Goal: Task Accomplishment & Management: Manage account settings

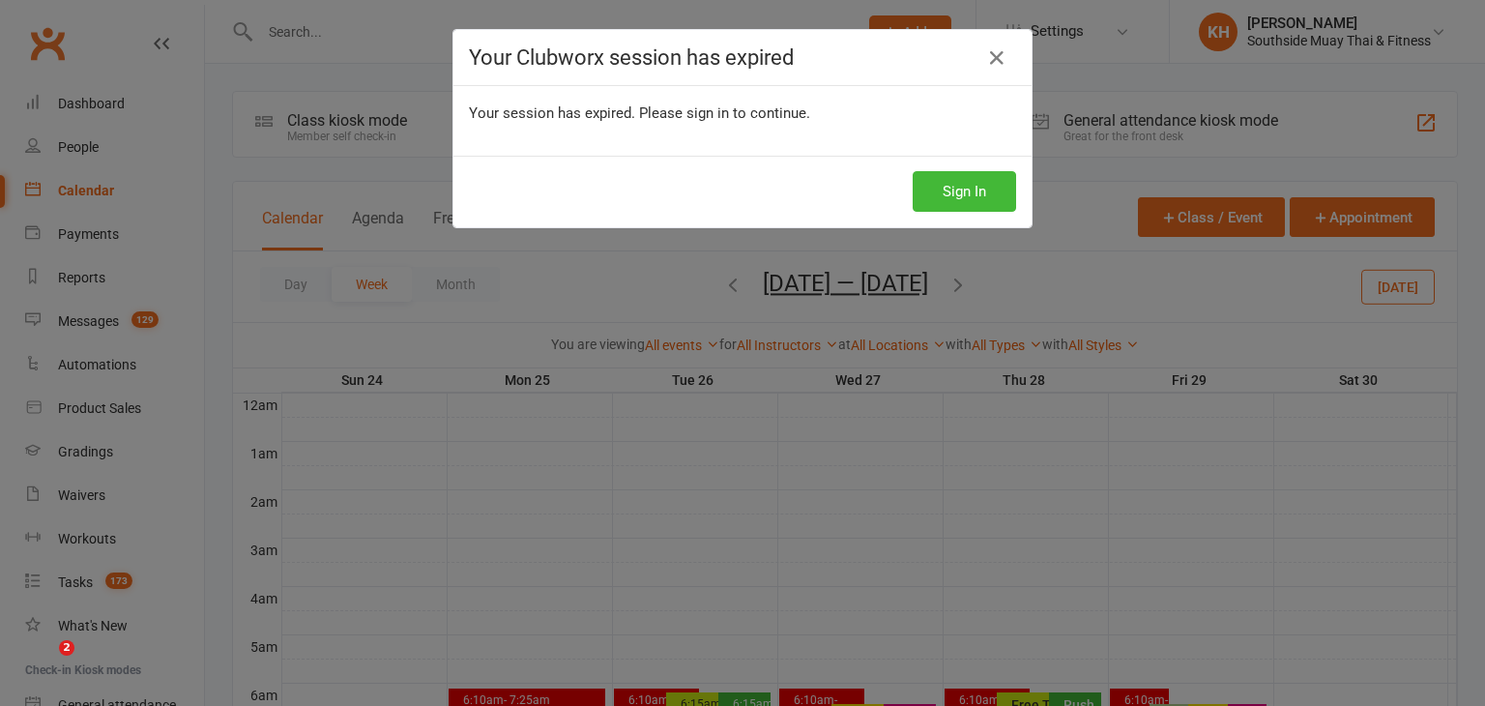
scroll to position [728, 0]
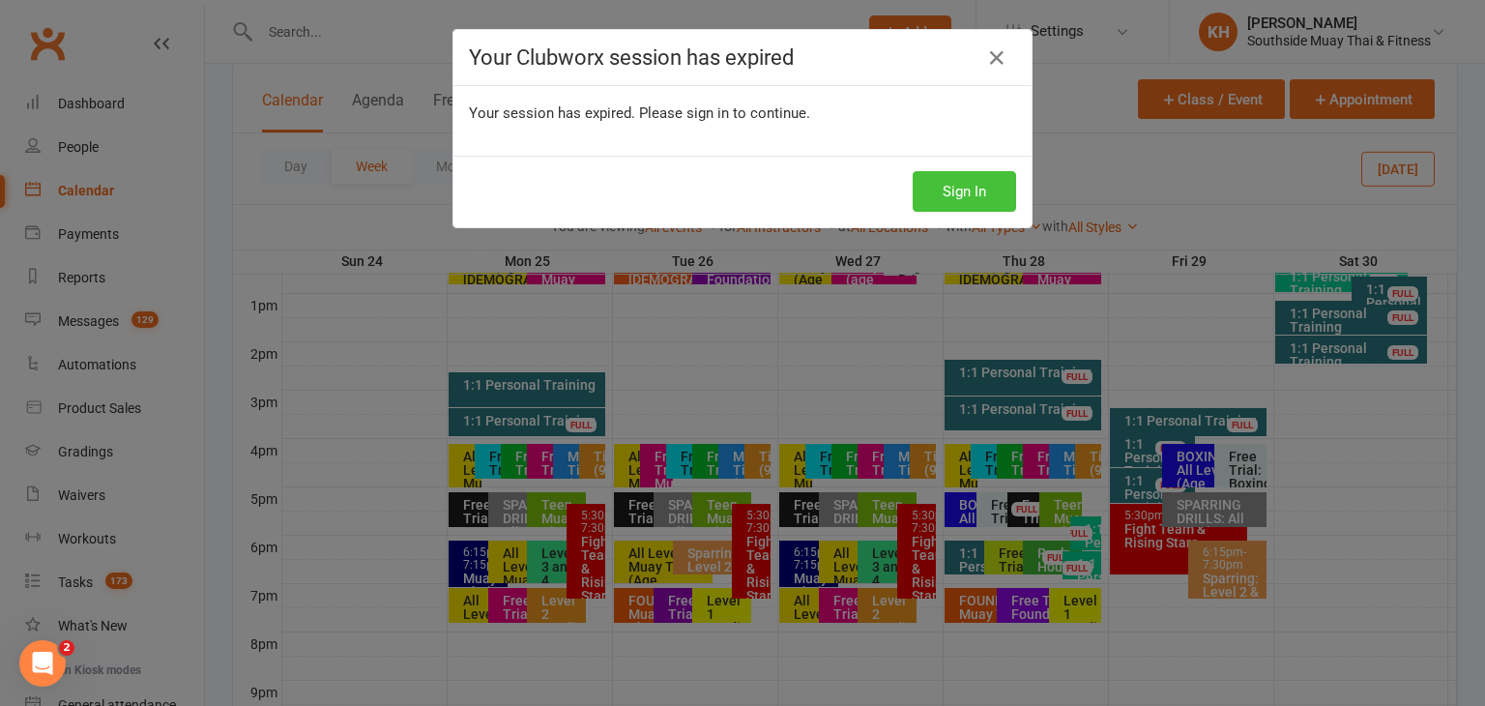
click at [974, 184] on button "Sign In" at bounding box center [964, 191] width 103 height 41
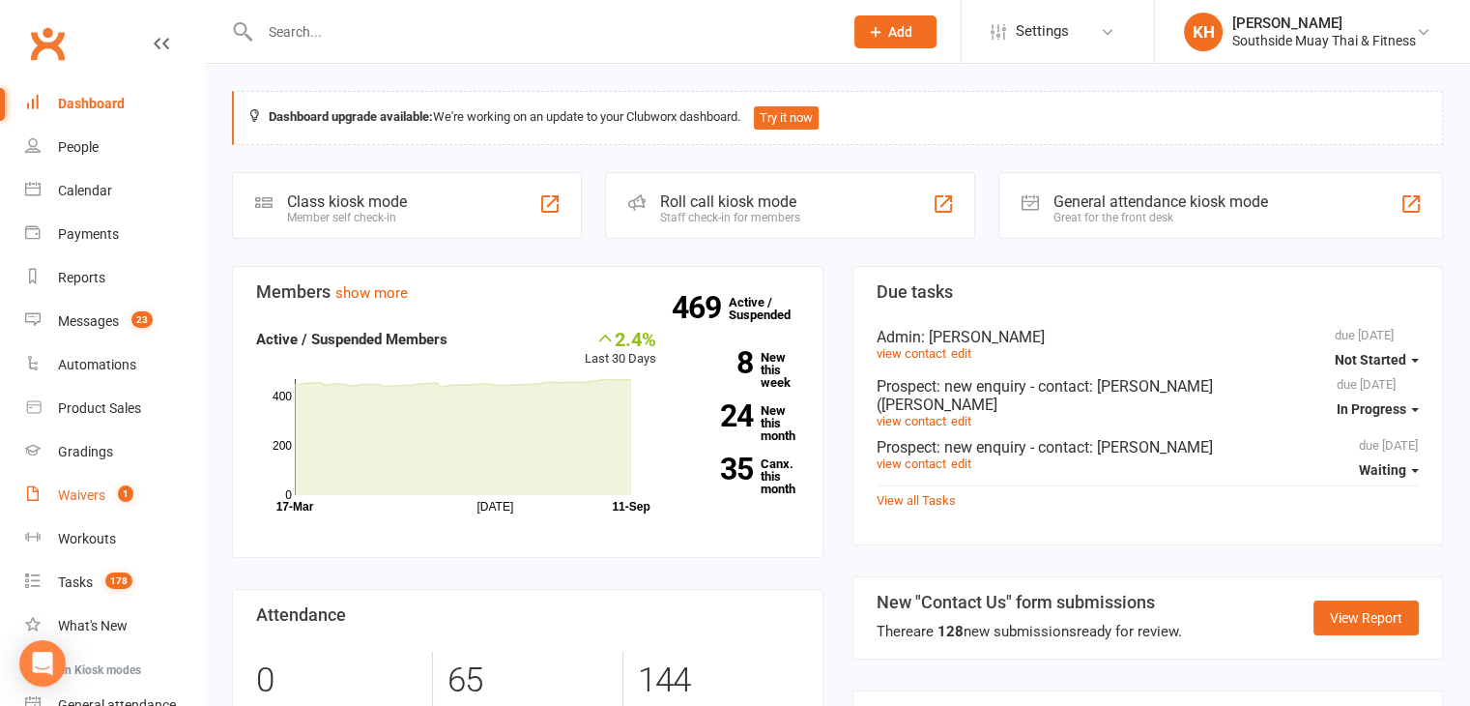
click at [97, 496] on div "Waivers" at bounding box center [81, 494] width 47 height 15
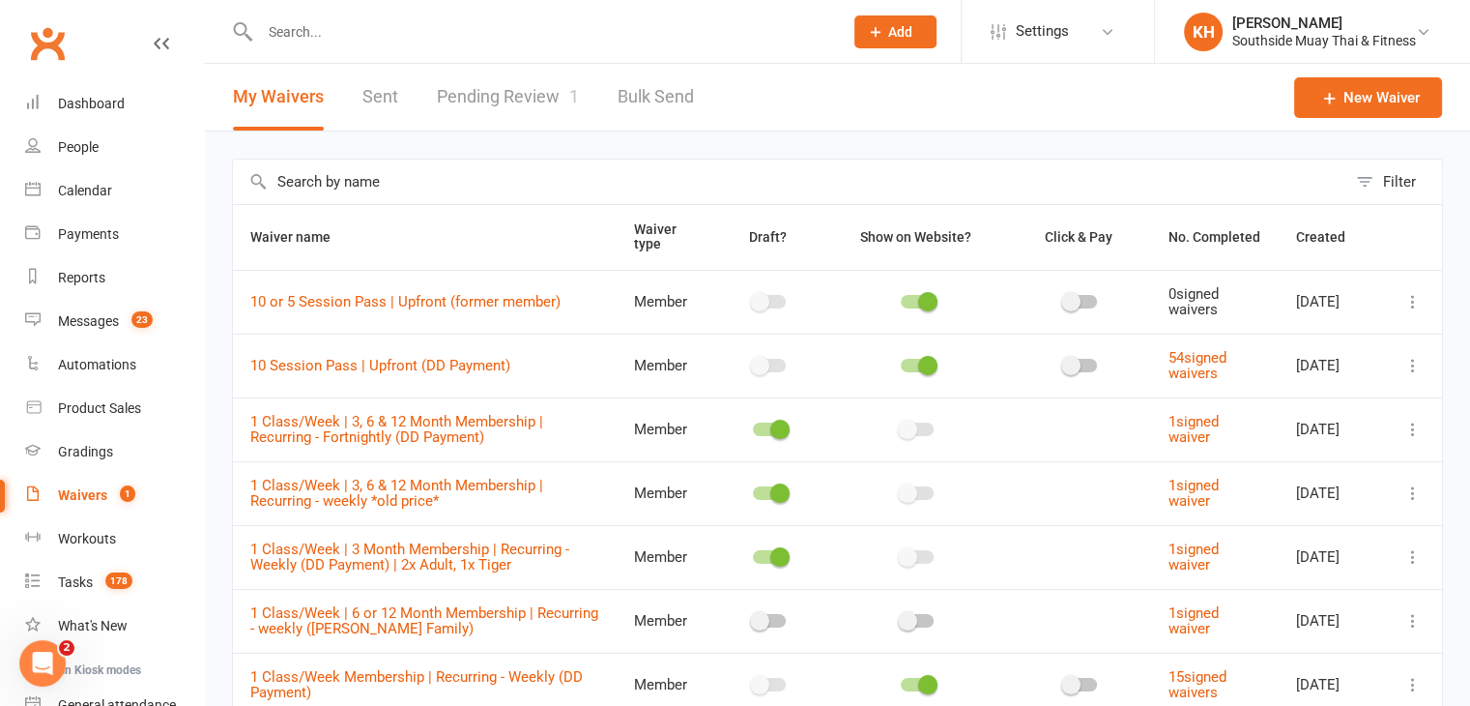
click at [492, 100] on link "Pending Review 1" at bounding box center [508, 97] width 142 height 67
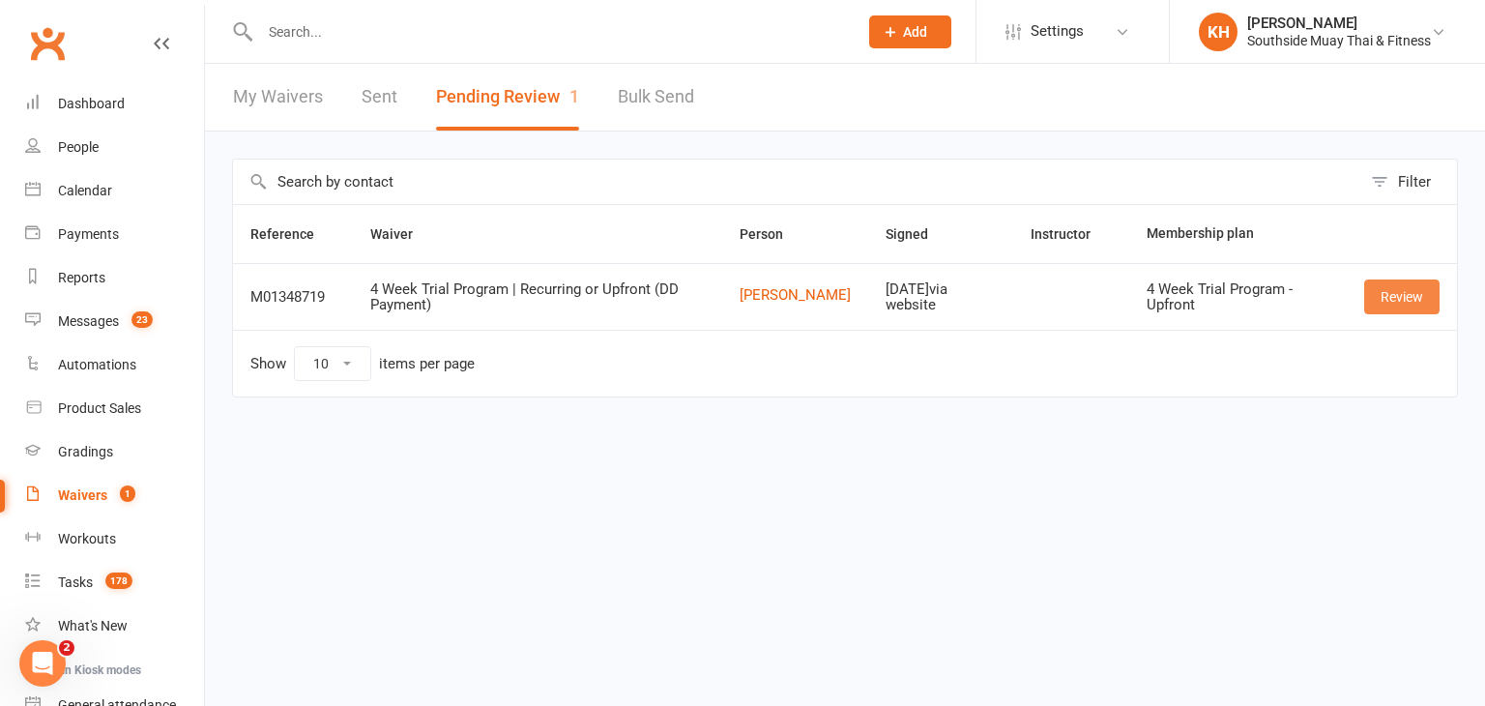
click at [1393, 295] on link "Review" at bounding box center [1401, 296] width 75 height 35
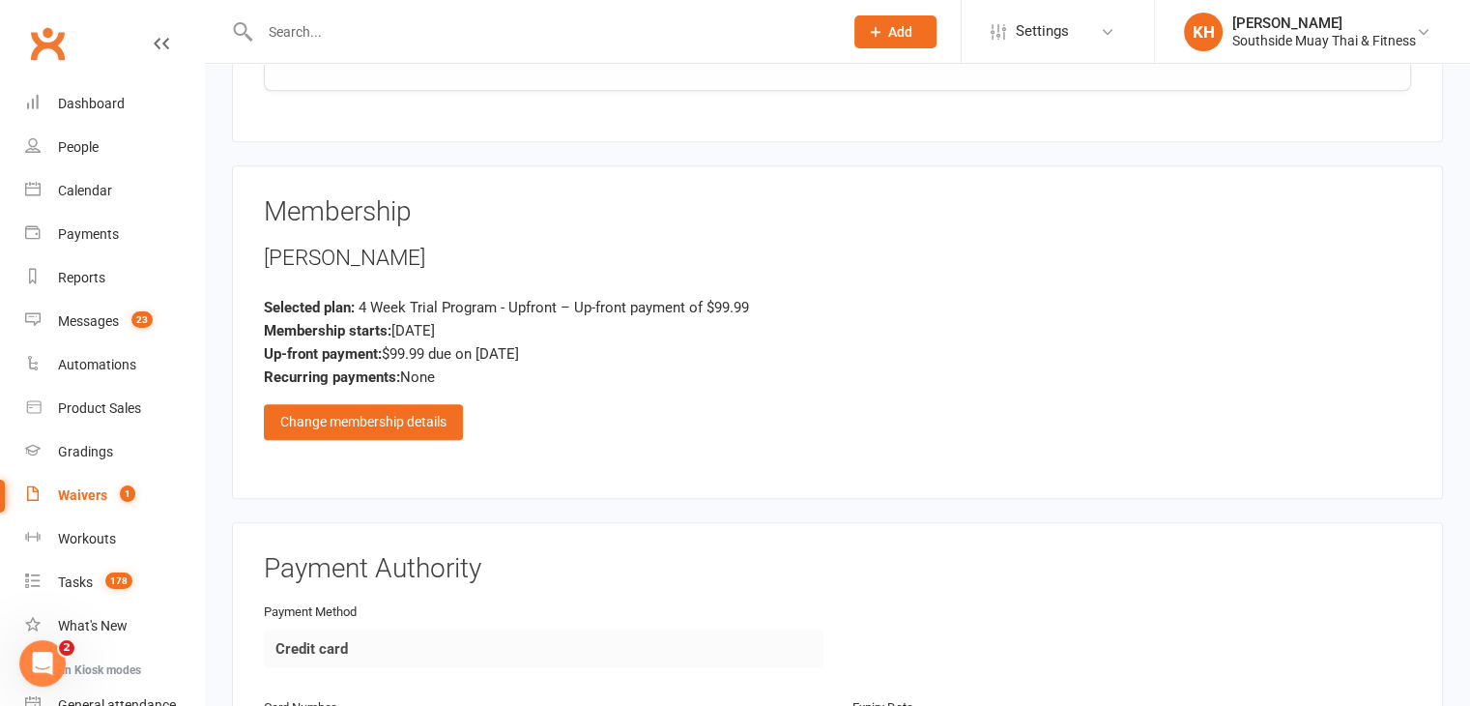
scroll to position [1767, 0]
click at [381, 412] on div "Change membership details" at bounding box center [363, 421] width 199 height 35
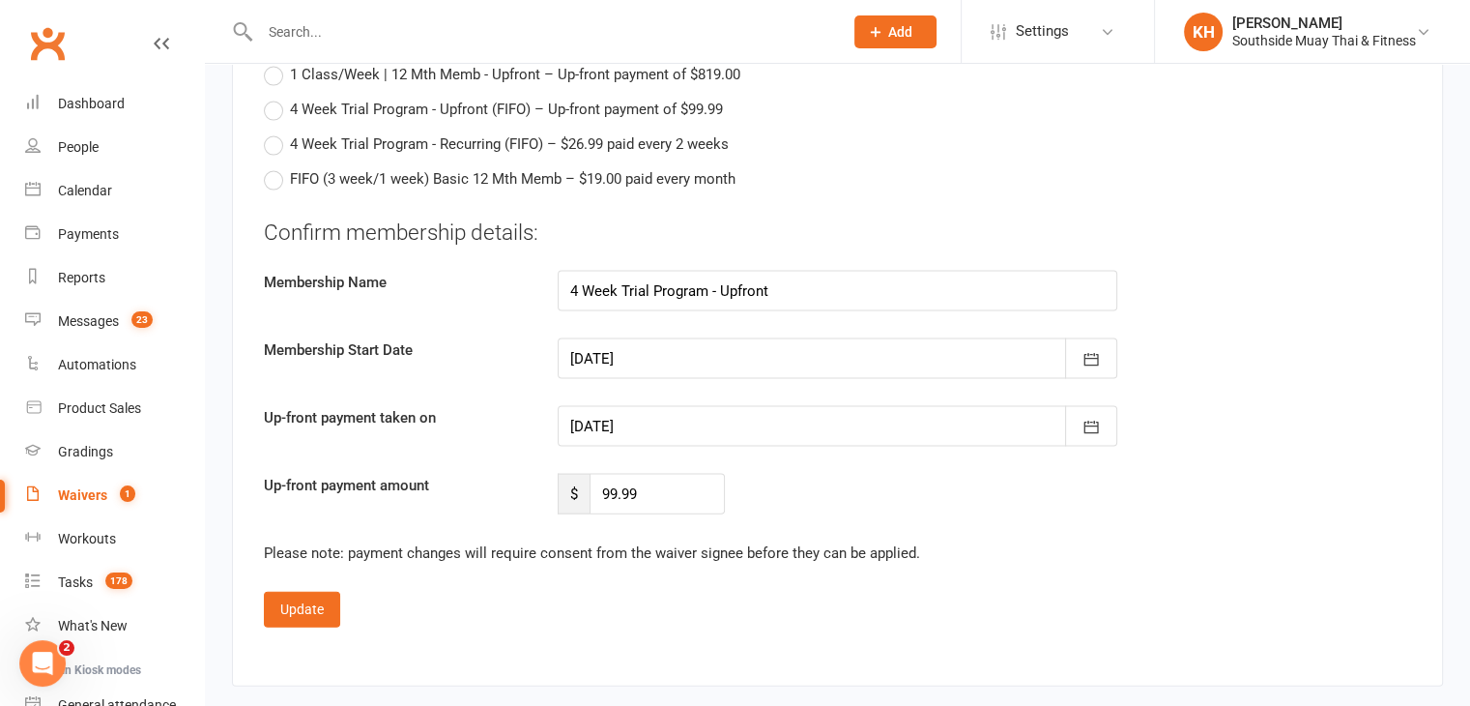
scroll to position [11379, 0]
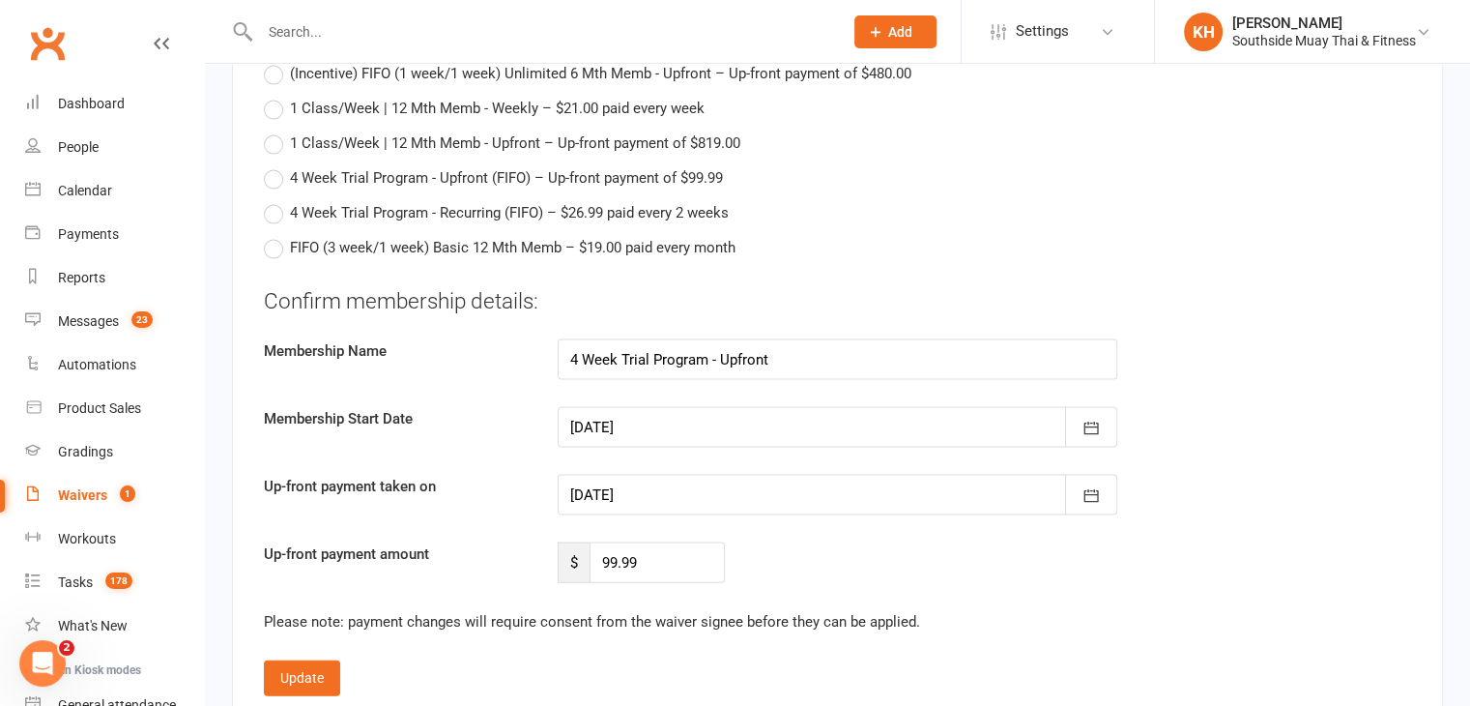
click at [633, 415] on div at bounding box center [838, 427] width 560 height 41
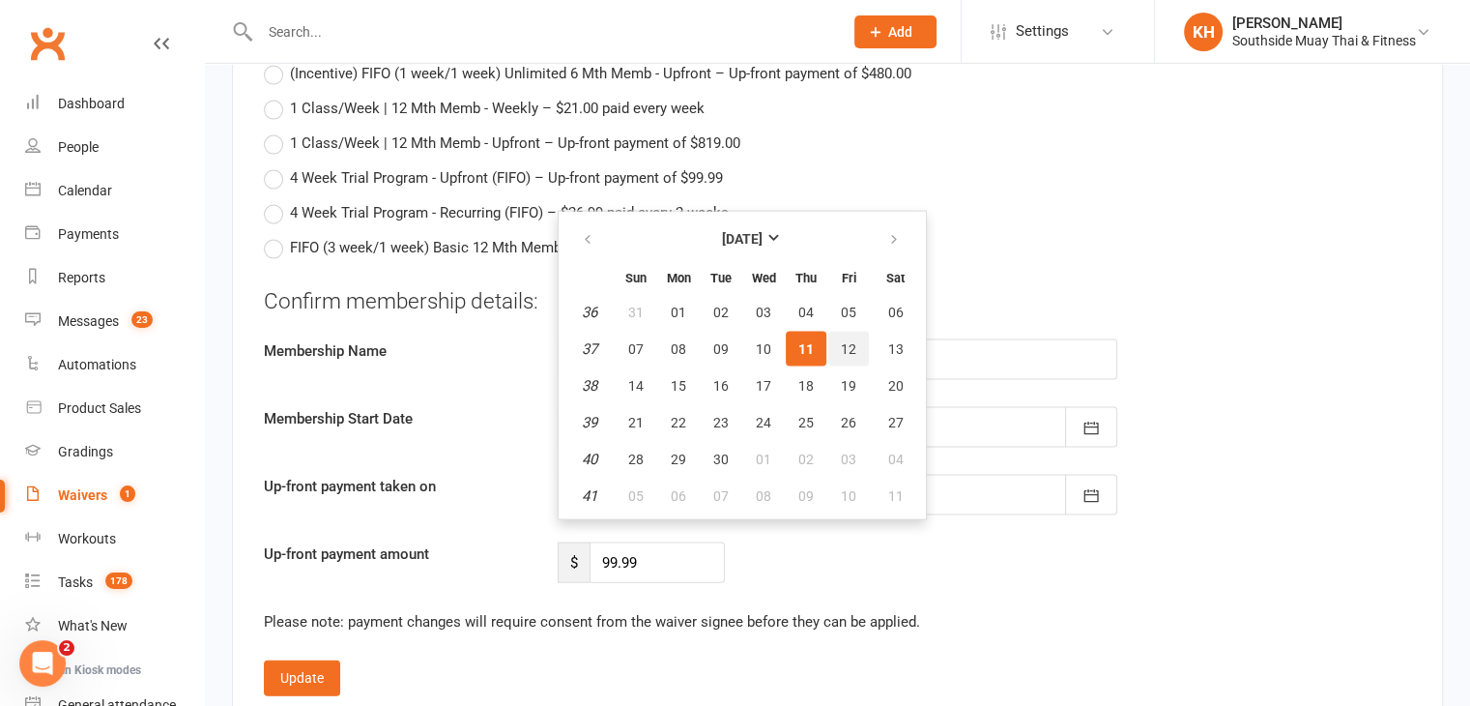
click at [854, 337] on button "12" at bounding box center [848, 349] width 41 height 35
type input "[DATE]"
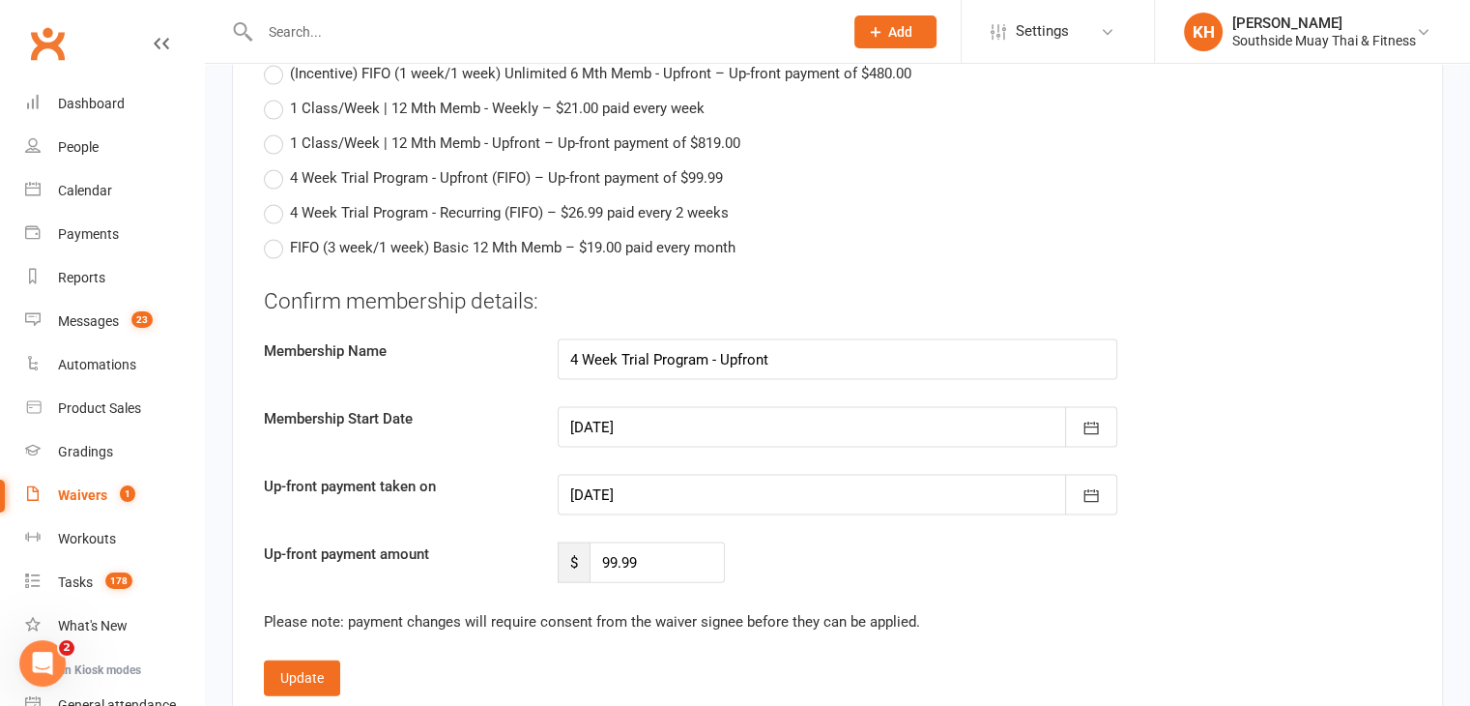
type input "[DATE]"
click at [300, 676] on button "Update" at bounding box center [302, 677] width 76 height 35
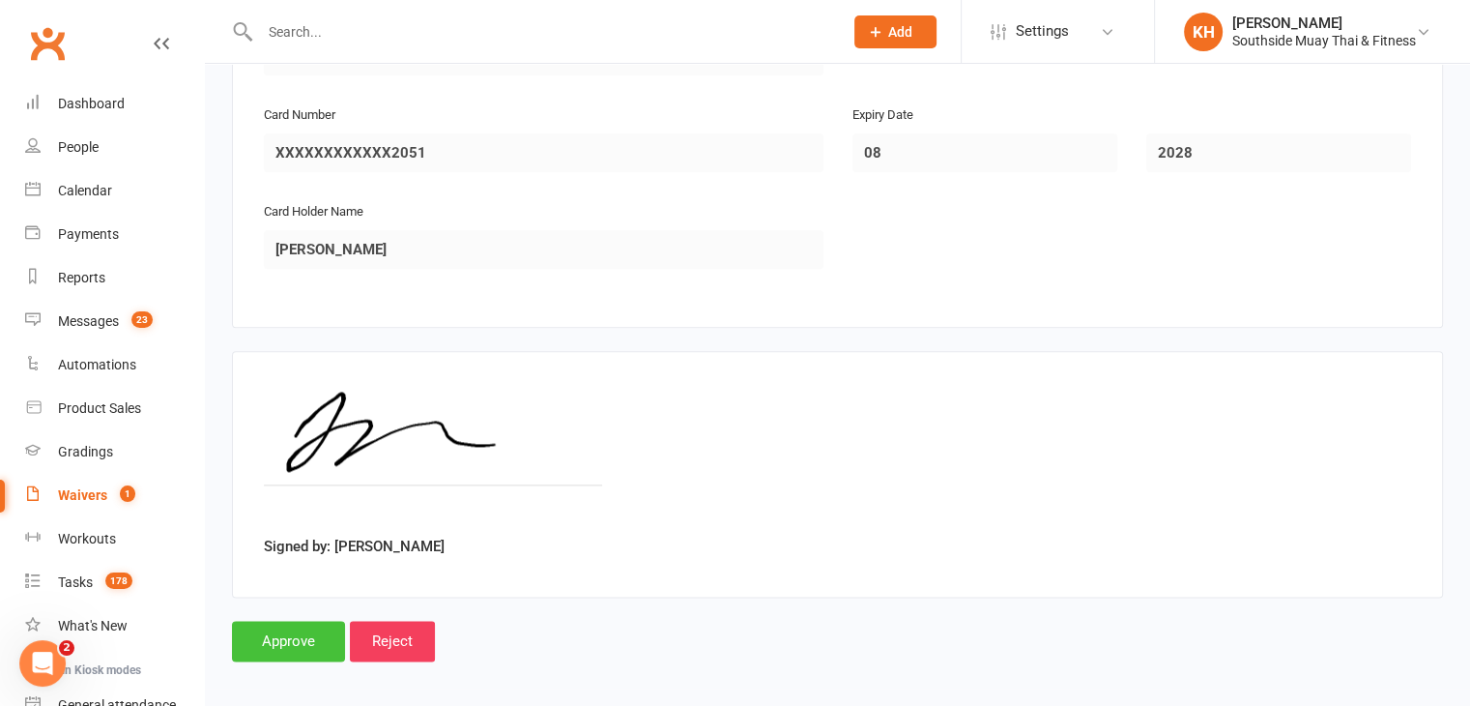
click at [267, 624] on input "Approve" at bounding box center [288, 641] width 113 height 41
click at [0, 0] on div "Loading" at bounding box center [0, 0] width 0 height 0
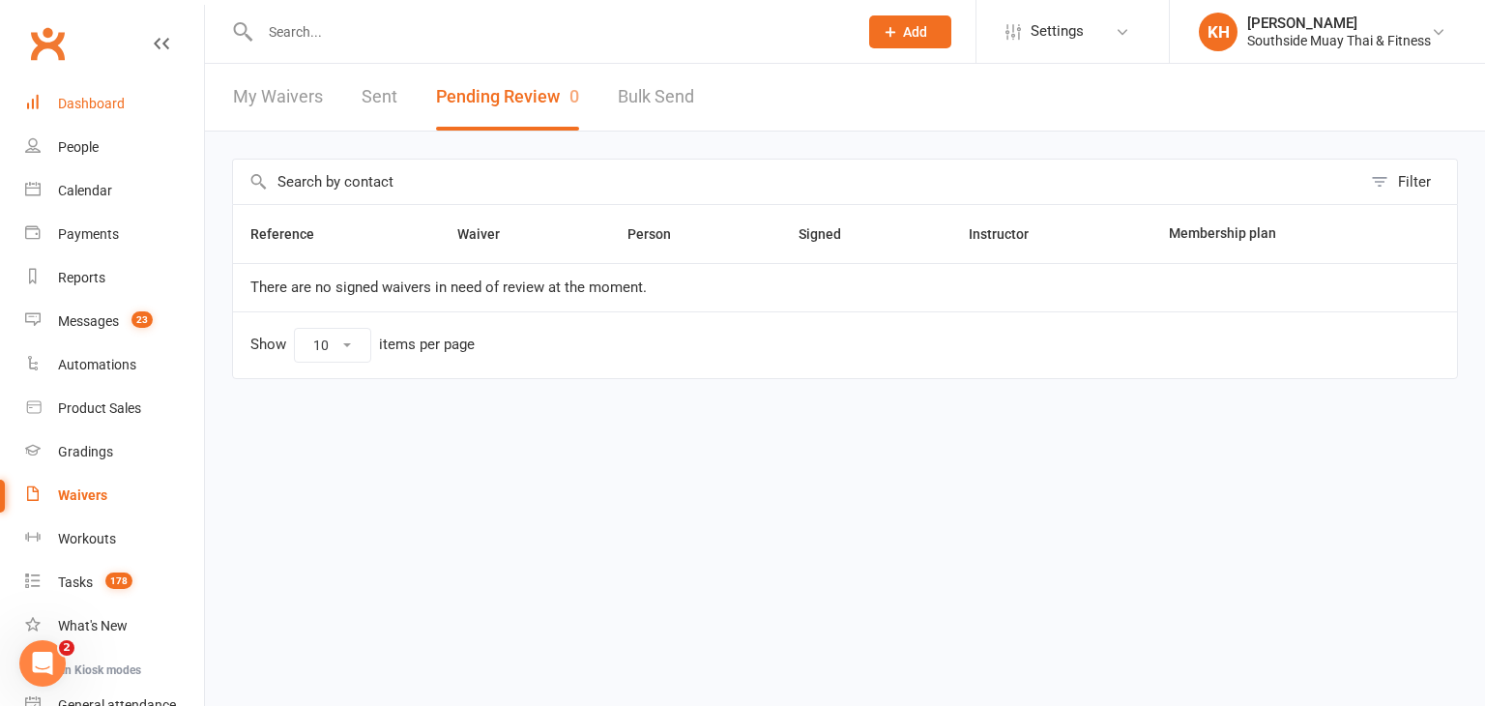
click at [76, 94] on link "Dashboard" at bounding box center [114, 104] width 179 height 44
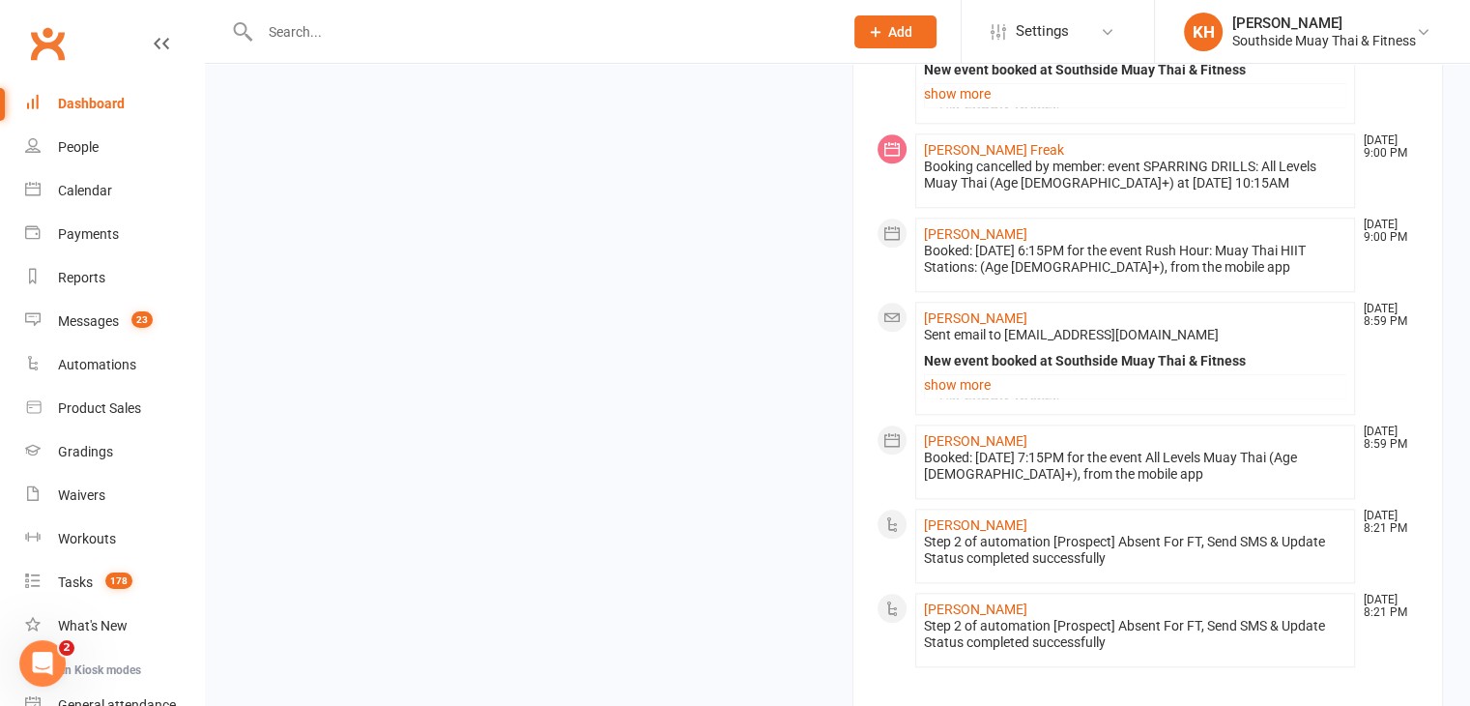
scroll to position [2204, 0]
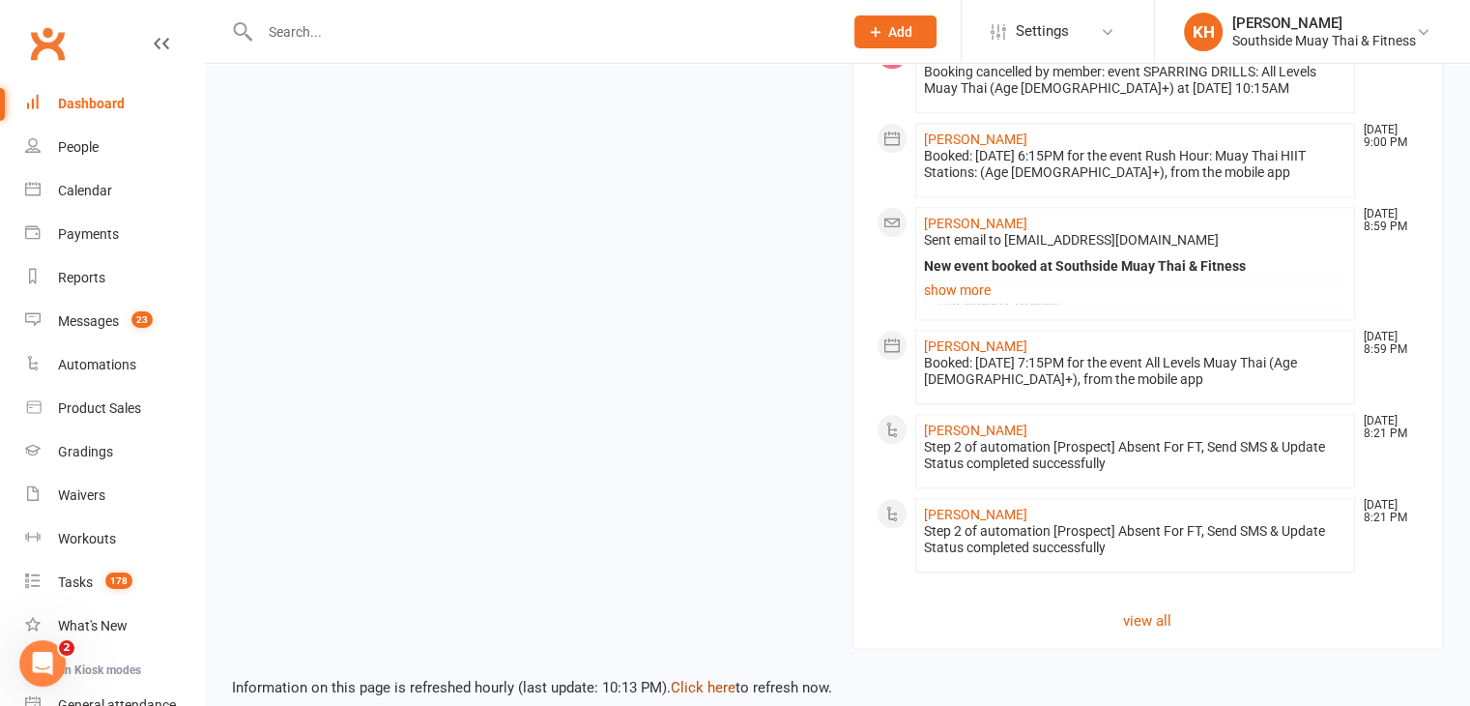
click at [684, 679] on link "Click here" at bounding box center [703, 687] width 65 height 17
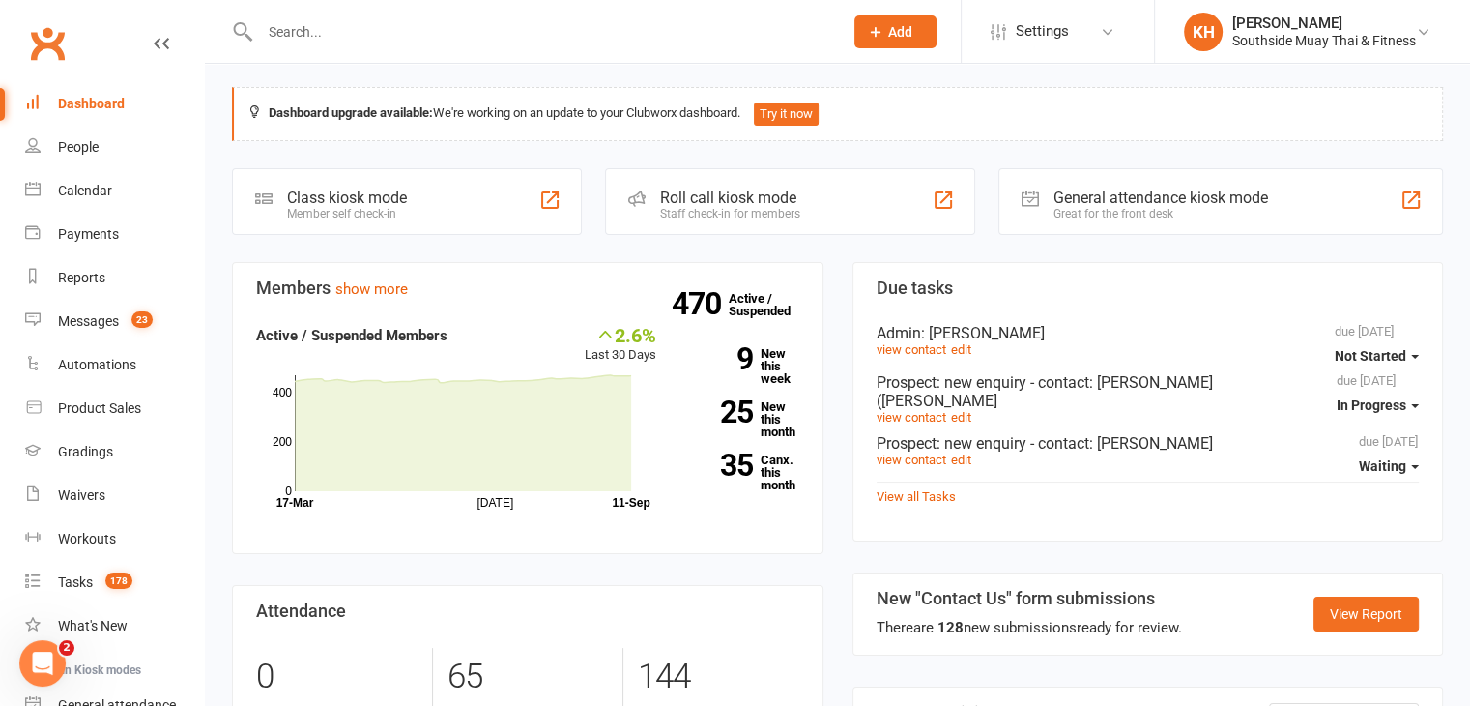
scroll to position [0, 0]
